Goal: Share content

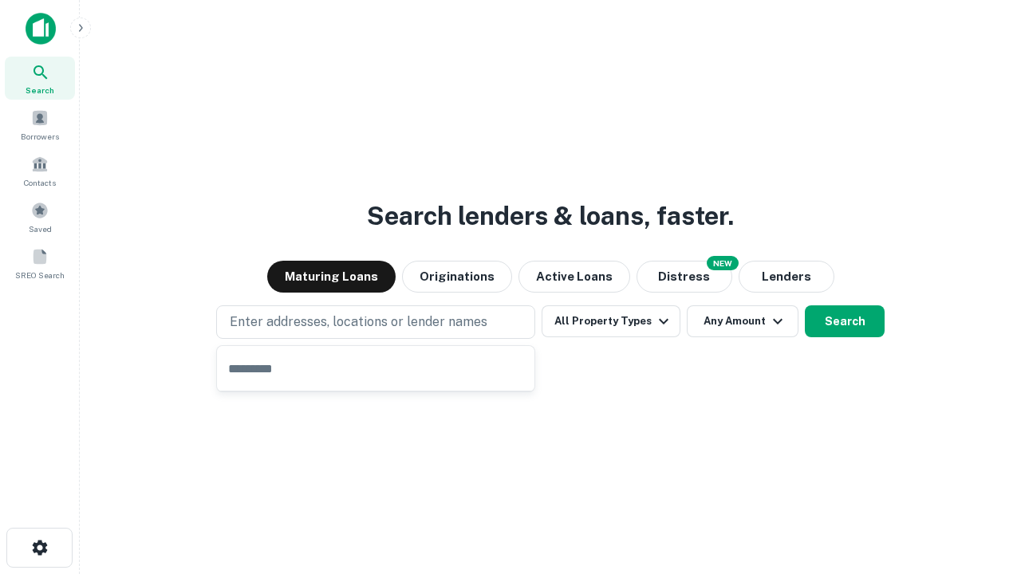
type input "**********"
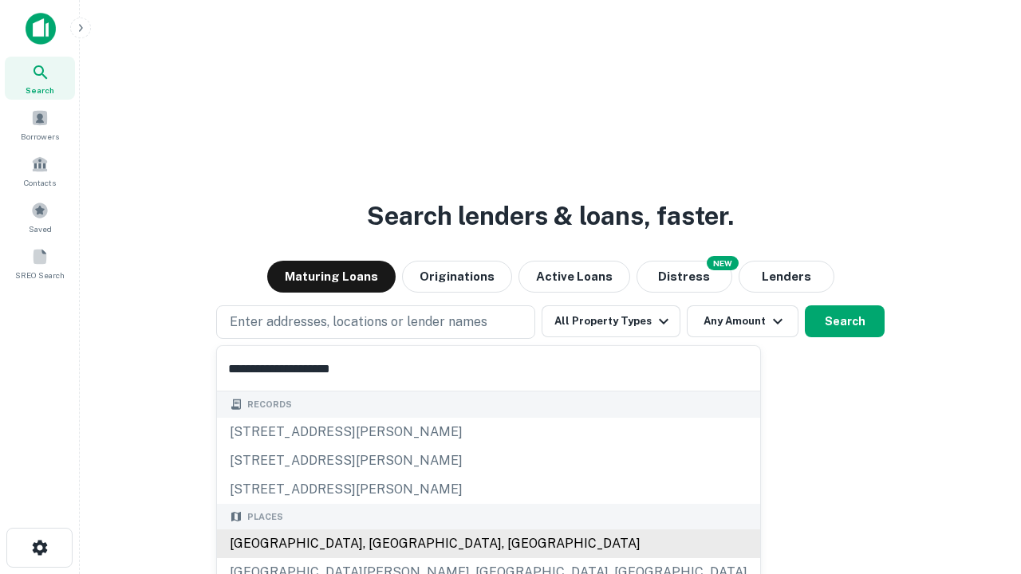
click at [381, 544] on div "[GEOGRAPHIC_DATA], [GEOGRAPHIC_DATA], [GEOGRAPHIC_DATA]" at bounding box center [488, 544] width 543 height 29
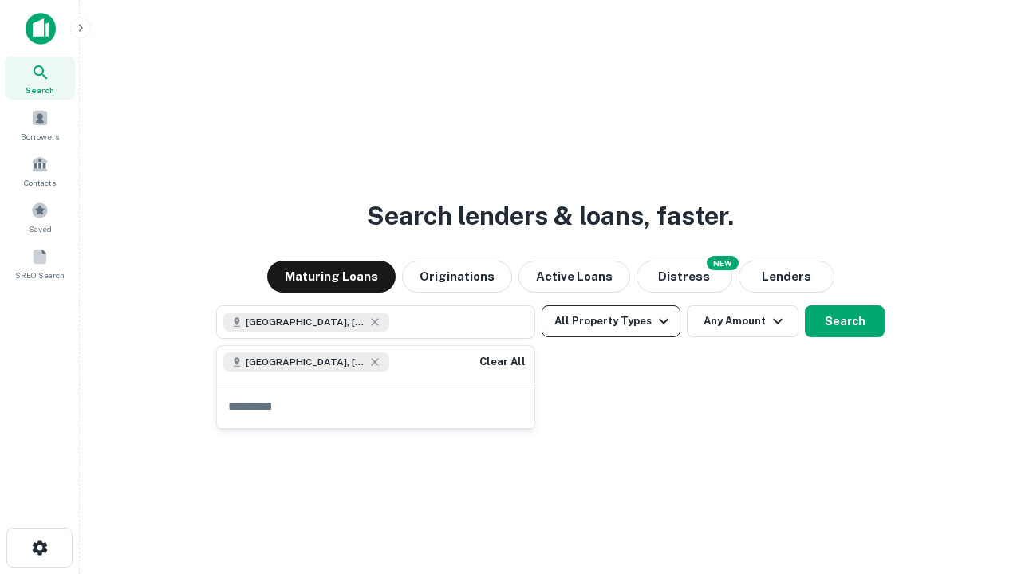
click at [611, 321] on button "All Property Types" at bounding box center [611, 322] width 139 height 32
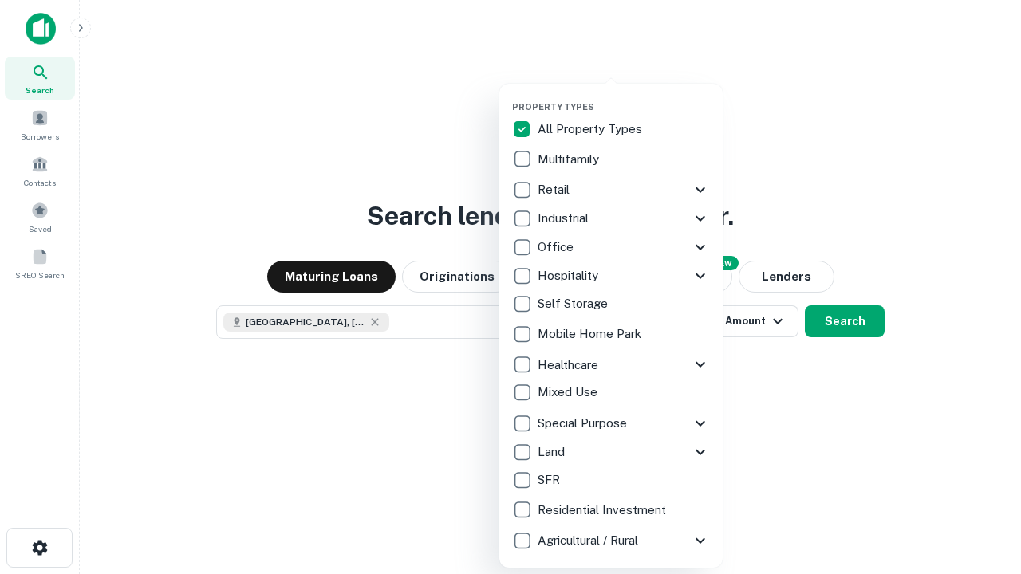
click at [624, 97] on button "button" at bounding box center [623, 97] width 223 height 1
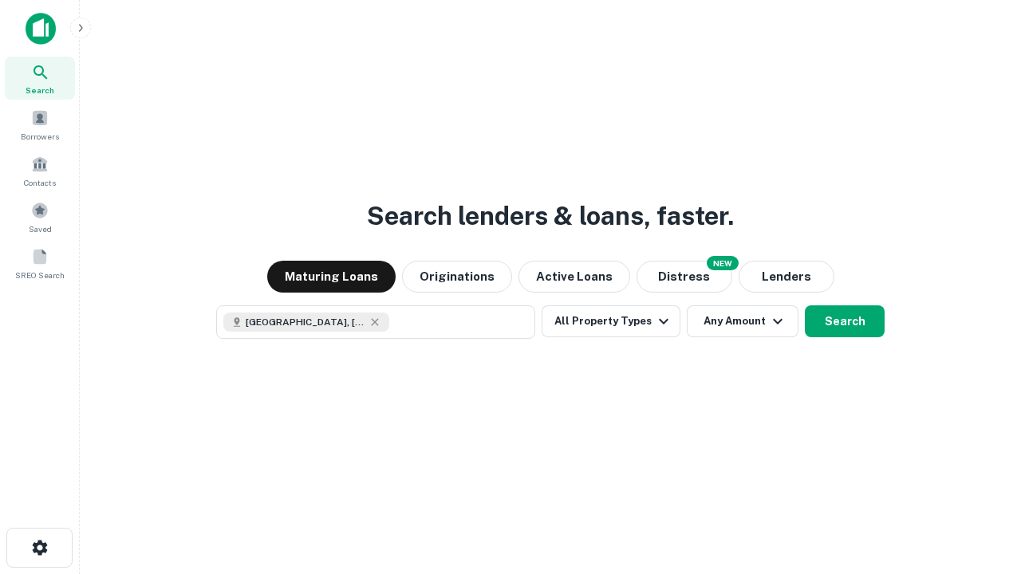
scroll to position [26, 0]
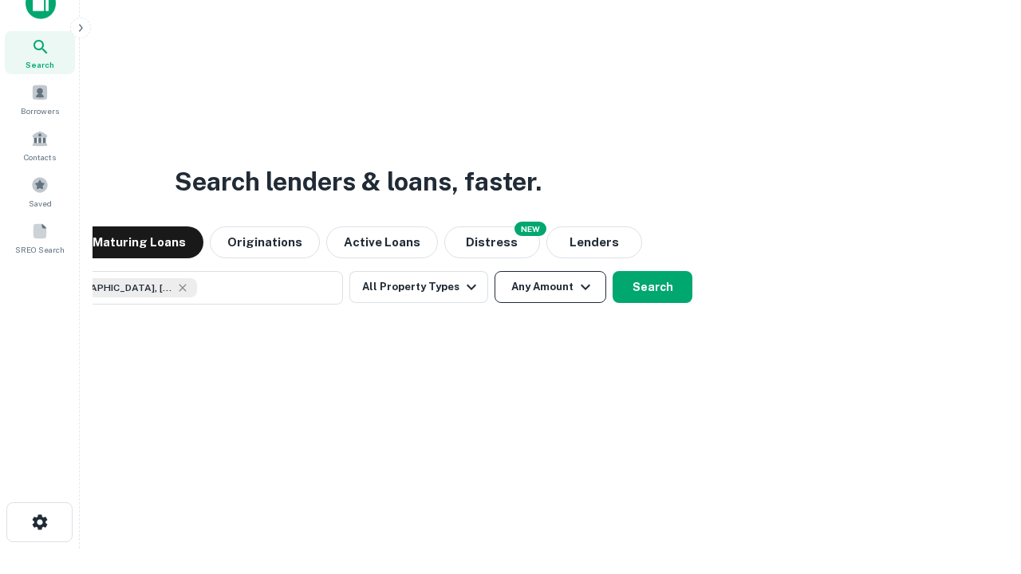
click at [495, 271] on button "Any Amount" at bounding box center [551, 287] width 112 height 32
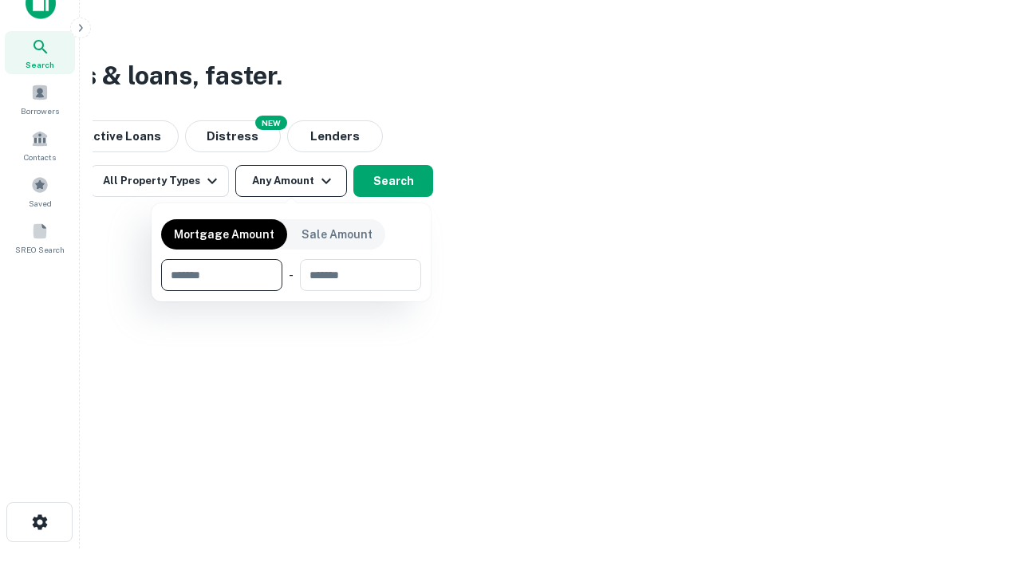
type input "*******"
click at [291, 291] on button "button" at bounding box center [291, 291] width 260 height 1
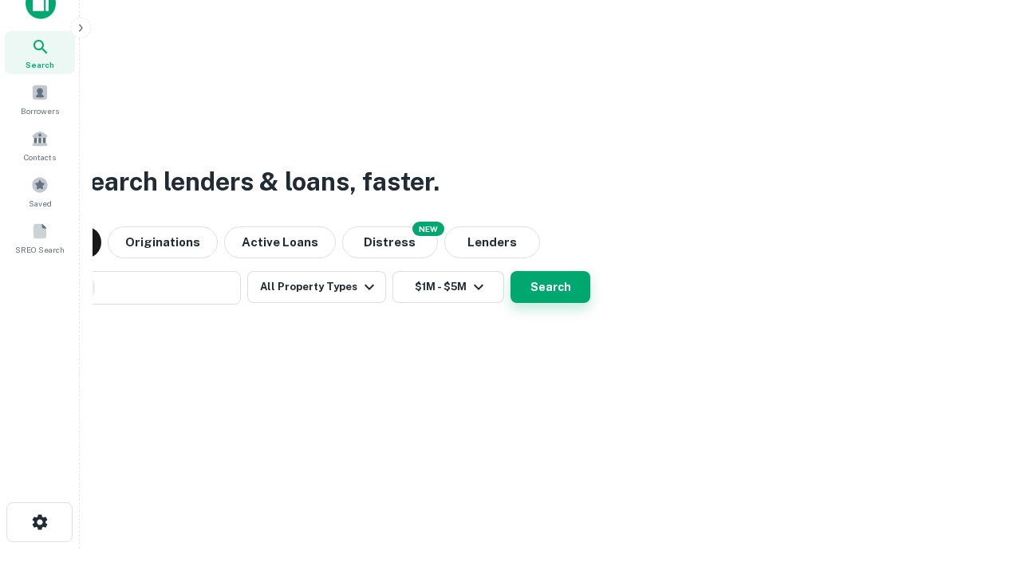
click at [510, 271] on button "Search" at bounding box center [550, 287] width 80 height 32
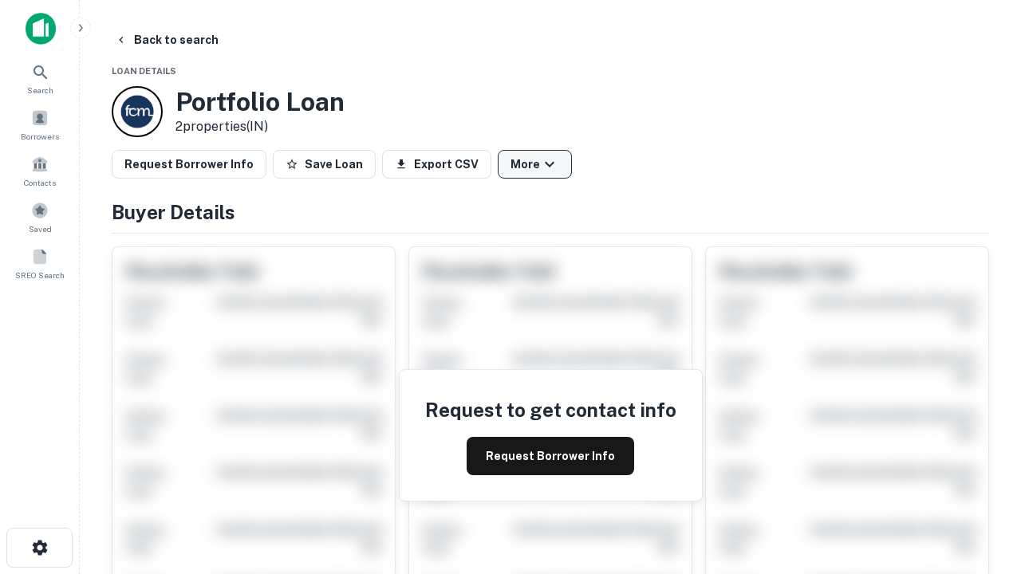
click at [534, 164] on button "More" at bounding box center [535, 164] width 74 height 29
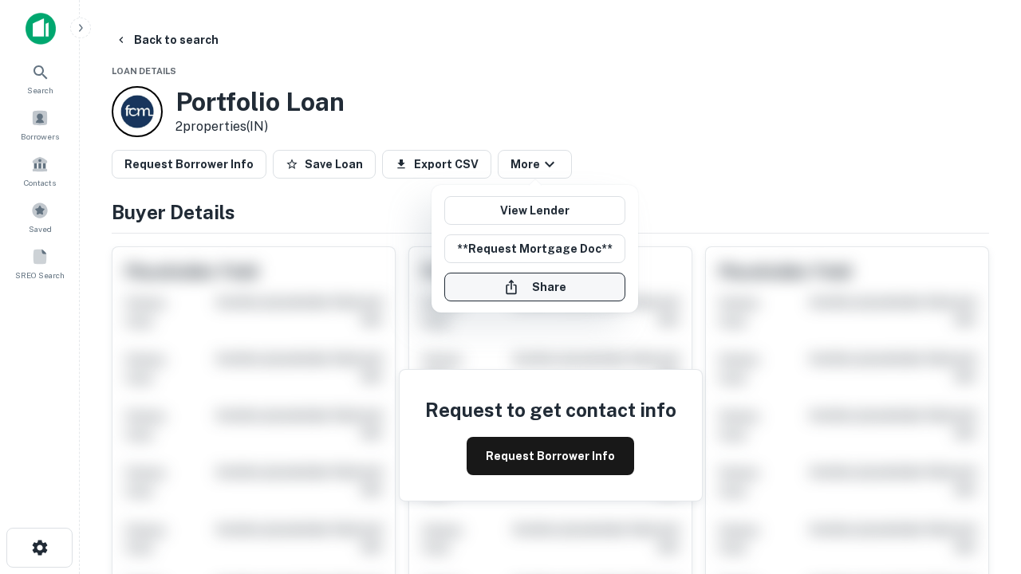
click at [534, 287] on button "Share" at bounding box center [534, 287] width 181 height 29
